Goal: Task Accomplishment & Management: Use online tool/utility

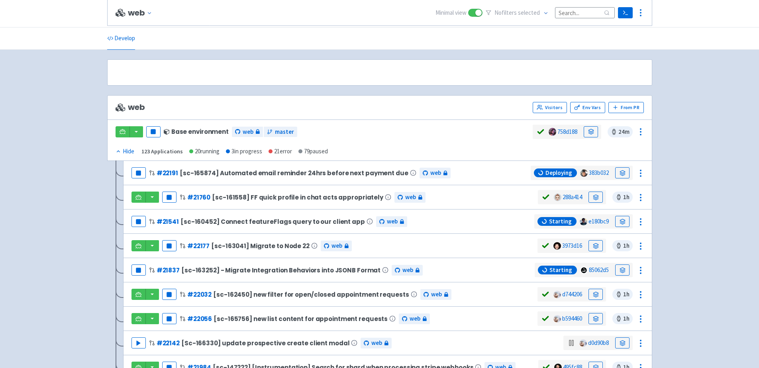
scroll to position [94, 0]
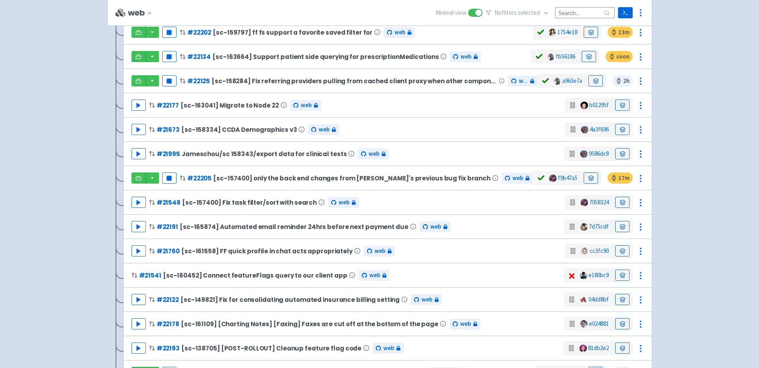
scroll to position [664, 0]
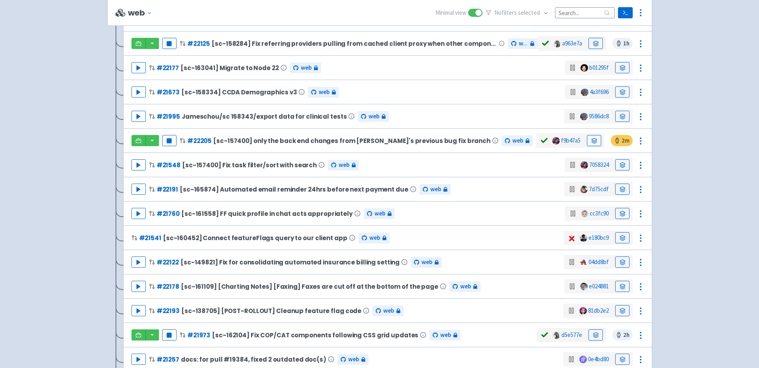
click at [563, 17] on input at bounding box center [585, 12] width 60 height 11
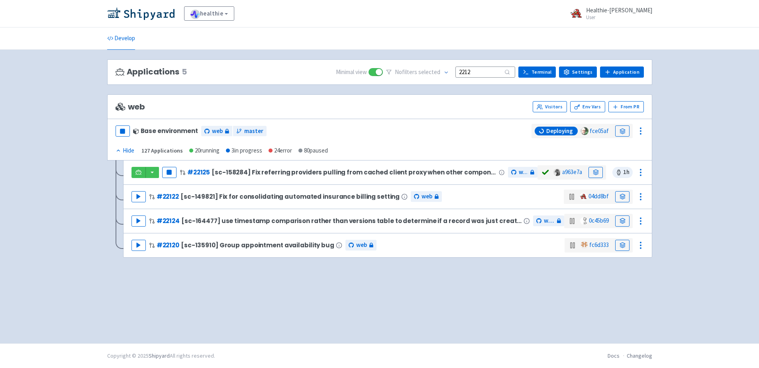
scroll to position [0, 0]
type input "2212"
click at [134, 198] on button "Play" at bounding box center [138, 196] width 14 height 11
